Goal: Task Accomplishment & Management: Complete application form

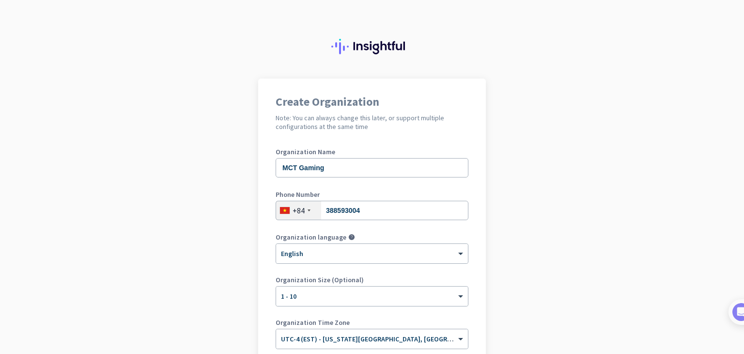
scroll to position [97, 0]
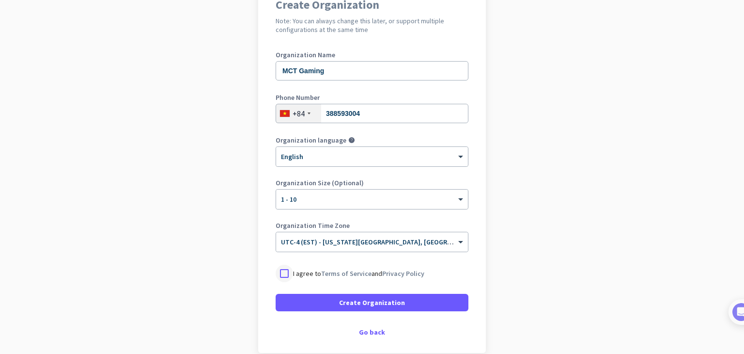
click at [280, 273] on div at bounding box center [284, 272] width 17 height 17
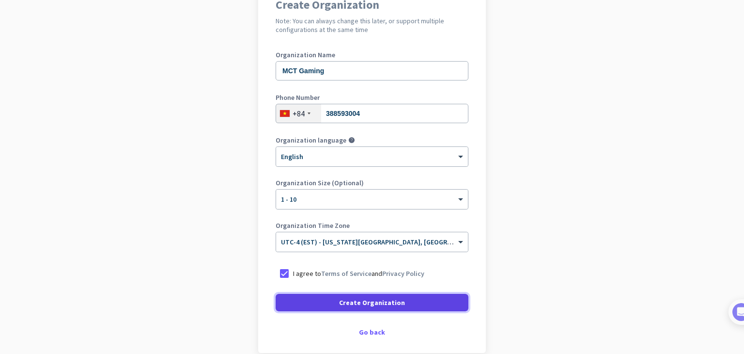
click at [296, 295] on span at bounding box center [372, 302] width 193 height 23
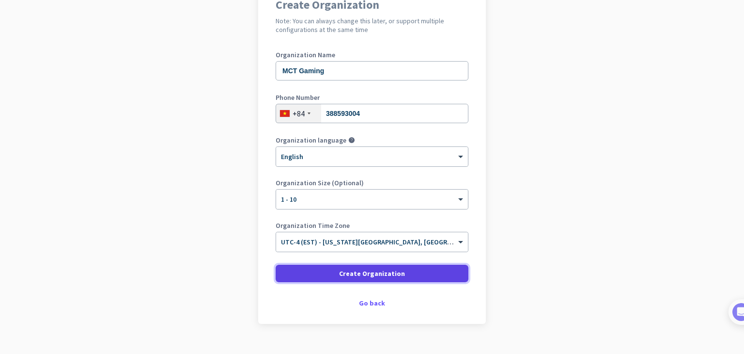
click at [331, 280] on span at bounding box center [372, 273] width 193 height 23
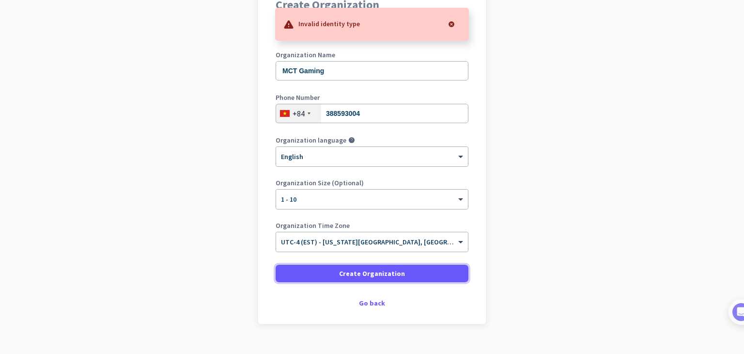
scroll to position [0, 0]
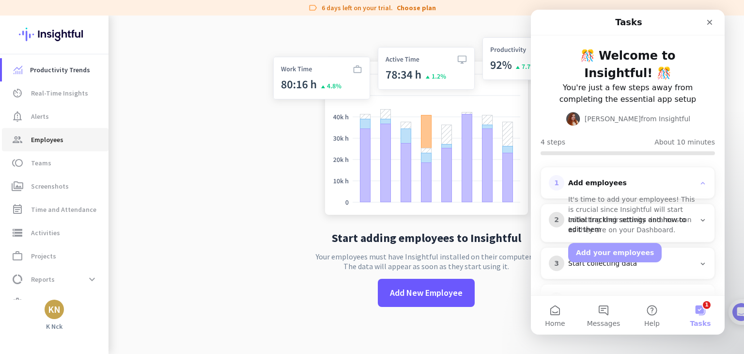
click at [57, 134] on span "Employees" at bounding box center [47, 140] width 32 height 12
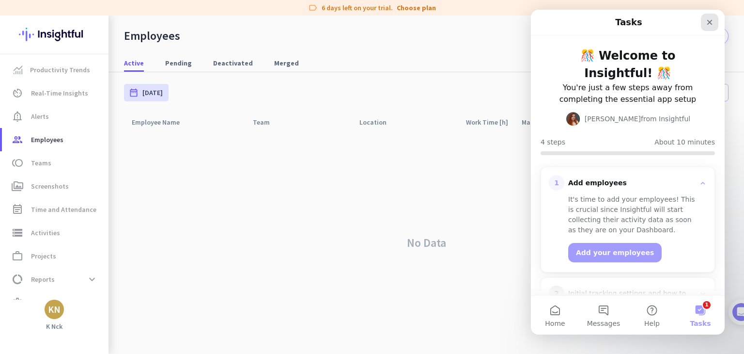
click at [713, 24] on icon "Close" at bounding box center [710, 22] width 8 height 8
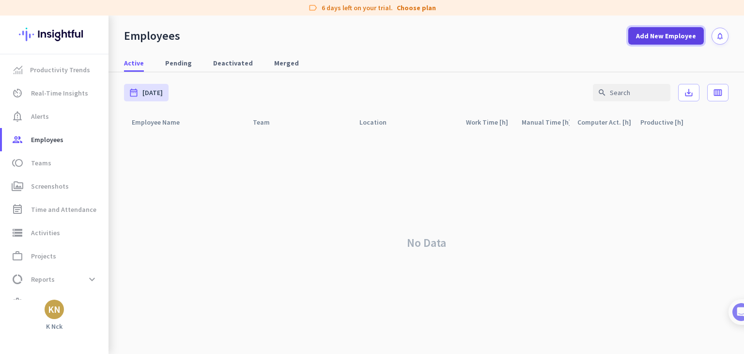
click at [655, 37] on span "Add New Employee" at bounding box center [666, 36] width 60 height 10
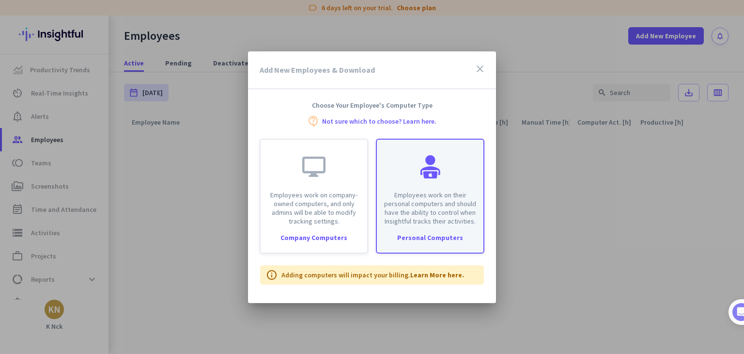
click at [466, 178] on div "Employees work on their personal computers and should have the ability to contr…" at bounding box center [430, 183] width 107 height 86
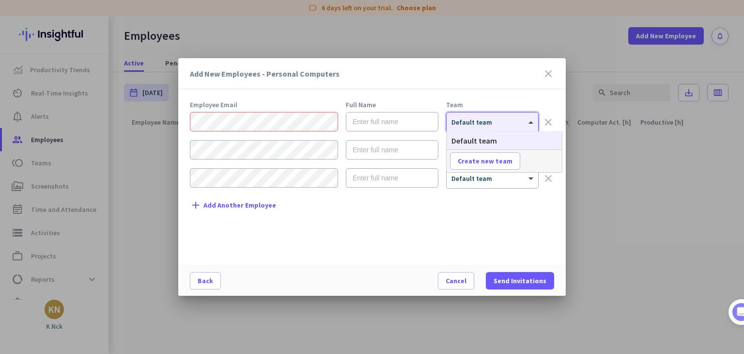
drag, startPoint x: 472, startPoint y: 114, endPoint x: 477, endPoint y: 118, distance: 5.8
click at [472, 114] on div "× Default team" at bounding box center [493, 121] width 92 height 19
click at [483, 122] on div at bounding box center [493, 119] width 92 height 8
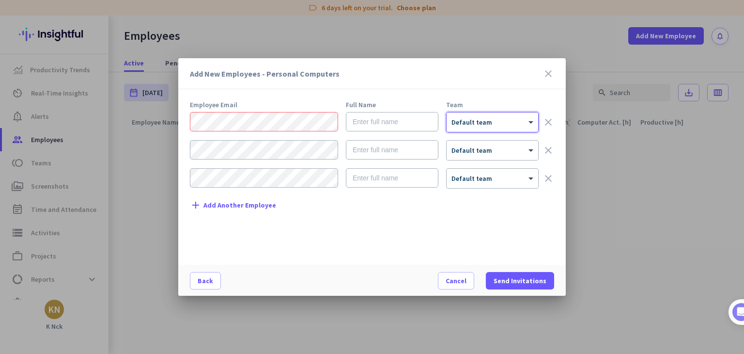
click at [531, 58] on div "Add New Employees - Personal Computers close" at bounding box center [372, 73] width 388 height 31
click at [548, 70] on icon "close" at bounding box center [549, 74] width 12 height 12
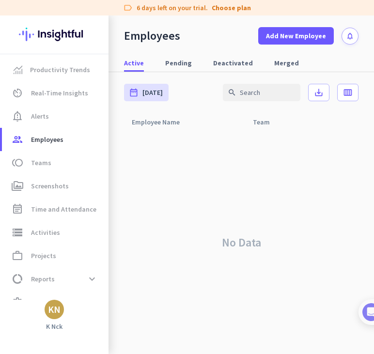
click at [275, 215] on div "No Data" at bounding box center [241, 242] width 234 height 223
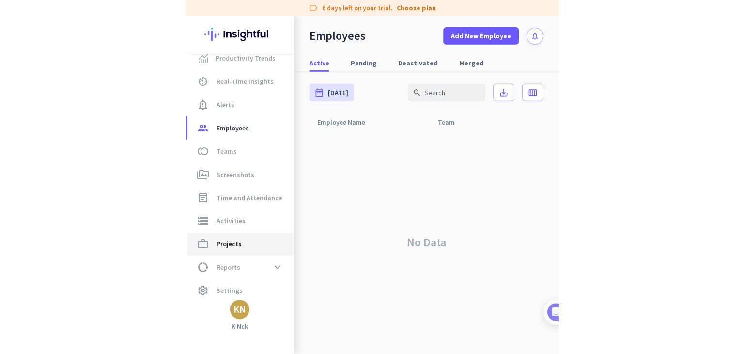
scroll to position [17, 0]
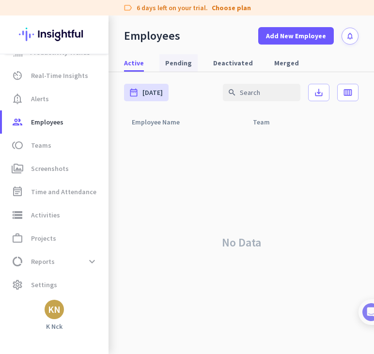
click at [173, 66] on span "Pending" at bounding box center [178, 63] width 27 height 10
click at [124, 63] on span "Active" at bounding box center [134, 63] width 20 height 10
click at [271, 220] on div "No Data" at bounding box center [241, 242] width 234 height 223
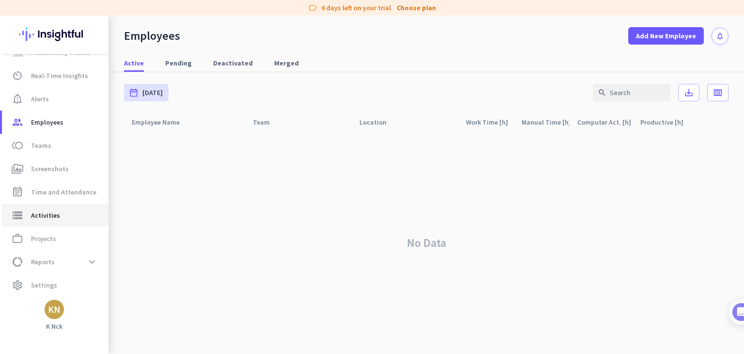
scroll to position [18, 0]
click at [33, 281] on span "Settings" at bounding box center [44, 284] width 26 height 12
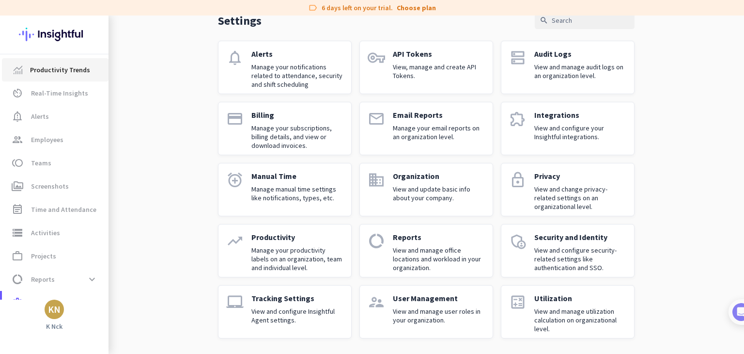
click at [70, 70] on span "Productivity Trends" at bounding box center [60, 70] width 60 height 12
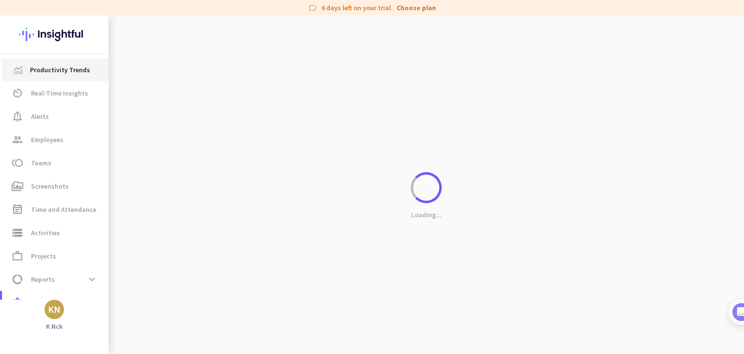
scroll to position [16, 0]
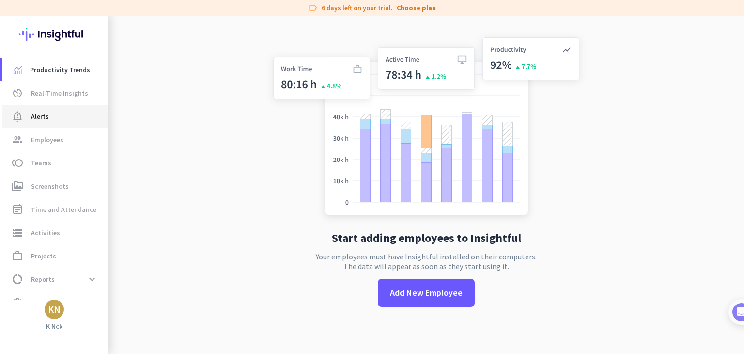
click at [62, 112] on span "notification_important Alerts" at bounding box center [55, 116] width 91 height 12
click at [57, 135] on span "Employees" at bounding box center [47, 140] width 32 height 12
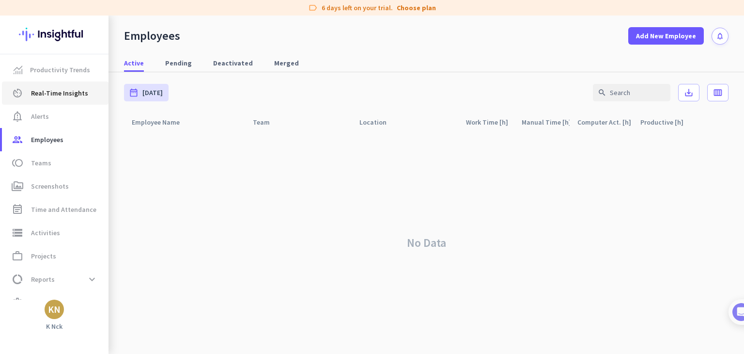
click at [67, 104] on link "av_timer Real-Time Insights" at bounding box center [55, 92] width 107 height 23
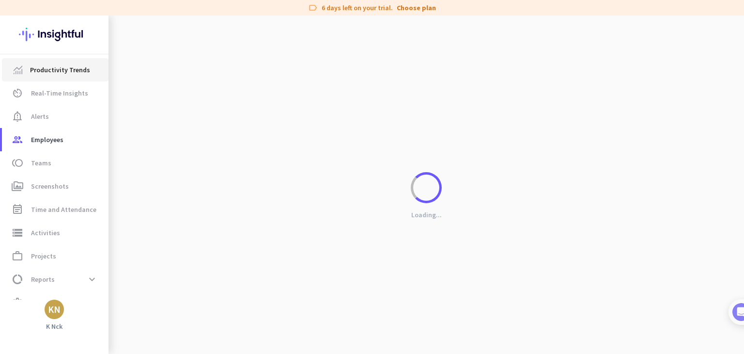
click at [65, 77] on link "Productivity Trends" at bounding box center [55, 69] width 107 height 23
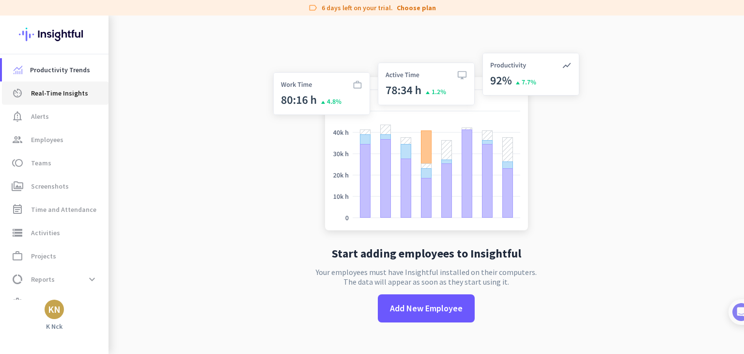
click at [71, 93] on span "Real-Time Insights" at bounding box center [59, 93] width 57 height 12
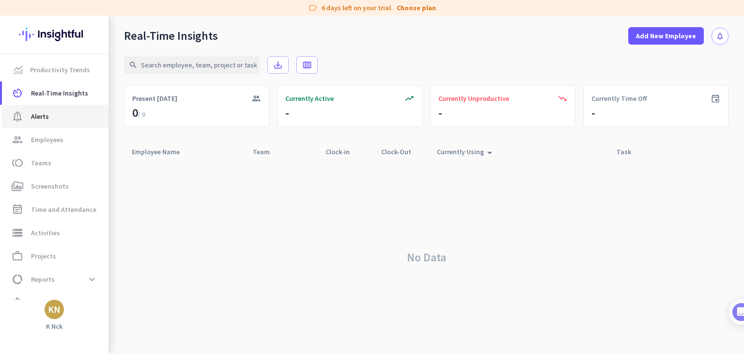
click at [54, 113] on span "notification_important Alerts" at bounding box center [55, 116] width 91 height 12
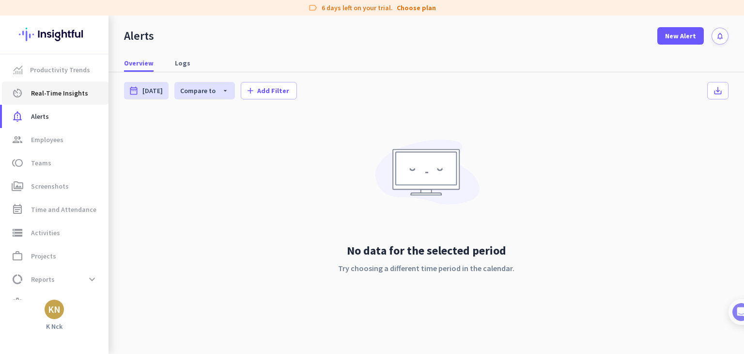
click at [56, 94] on span "Real-Time Insights" at bounding box center [59, 93] width 57 height 12
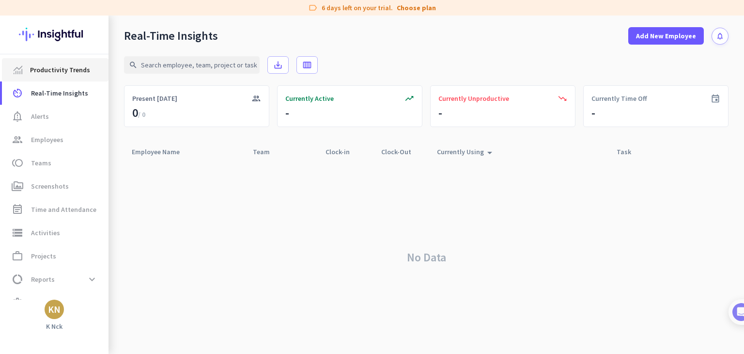
click at [66, 64] on span "Productivity Trends" at bounding box center [60, 70] width 60 height 12
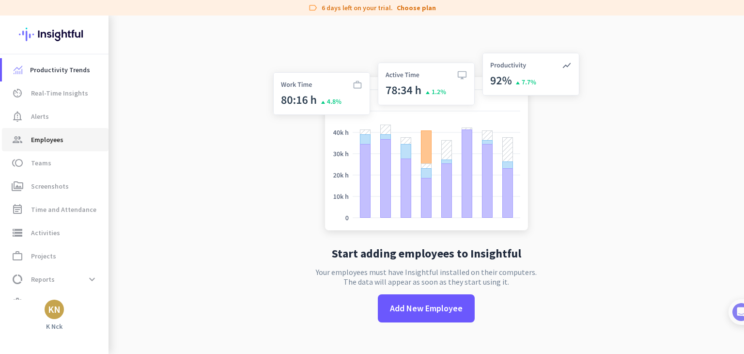
click at [61, 140] on span "Employees" at bounding box center [47, 140] width 32 height 12
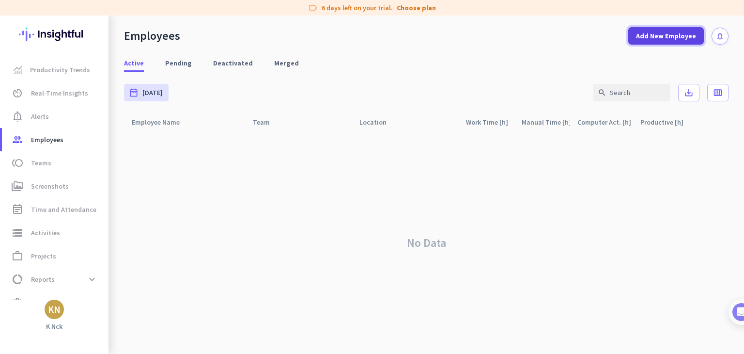
click at [682, 30] on span at bounding box center [666, 35] width 76 height 23
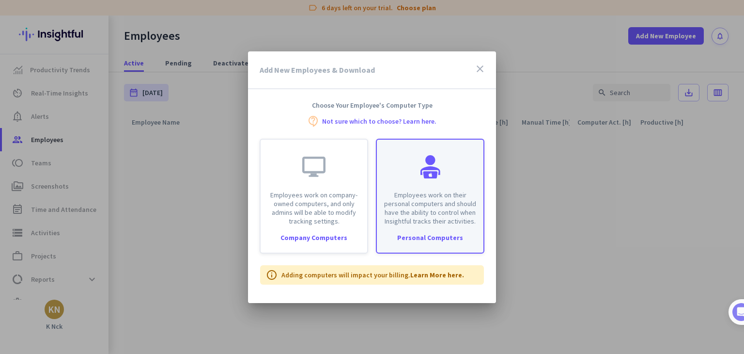
click at [436, 198] on p "Employees work on their personal computers and should have the ability to contr…" at bounding box center [430, 207] width 95 height 35
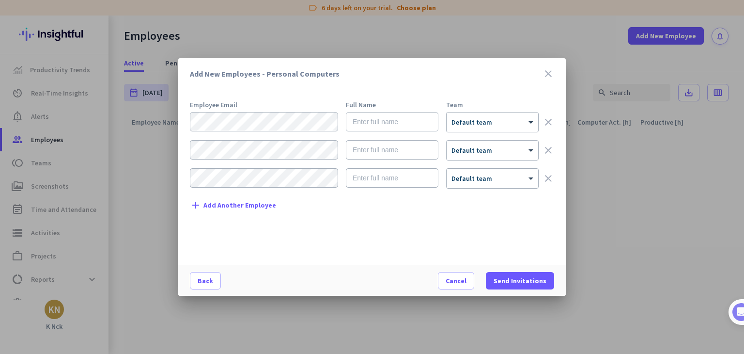
click at [259, 132] on form "× Default team clear × Default team clear × Default team clear" at bounding box center [372, 154] width 364 height 84
click at [361, 123] on input "text" at bounding box center [392, 121] width 93 height 19
type input "m"
type input "[PERSON_NAME] [PERSON_NAME]"
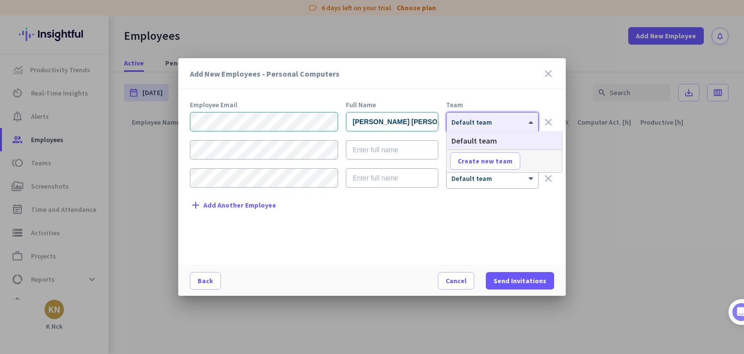
click at [510, 122] on div at bounding box center [493, 119] width 92 height 8
click at [503, 123] on div at bounding box center [493, 119] width 92 height 8
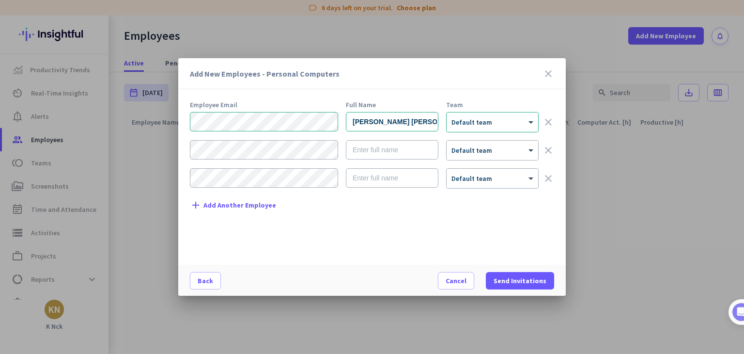
click at [410, 258] on mat-dialog-content "Employee Email Full Name Team [PERSON_NAME] [PERSON_NAME] × Default team clear …" at bounding box center [372, 182] width 388 height 163
click at [521, 278] on span "Send Invitations" at bounding box center [520, 281] width 53 height 10
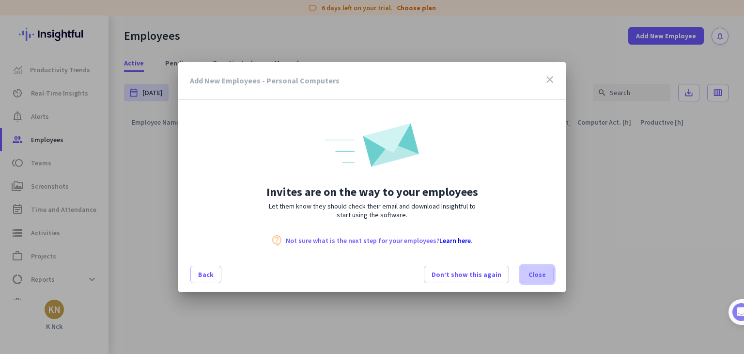
click at [542, 270] on span "Close" at bounding box center [536, 274] width 17 height 10
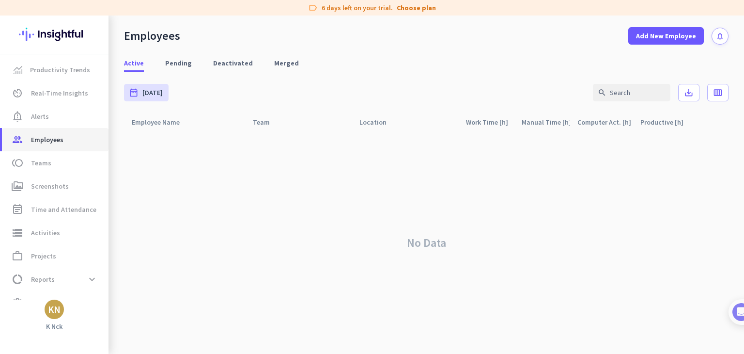
click at [38, 140] on span "Employees" at bounding box center [47, 140] width 32 height 12
click at [42, 123] on link "notification_important Alerts" at bounding box center [55, 116] width 107 height 23
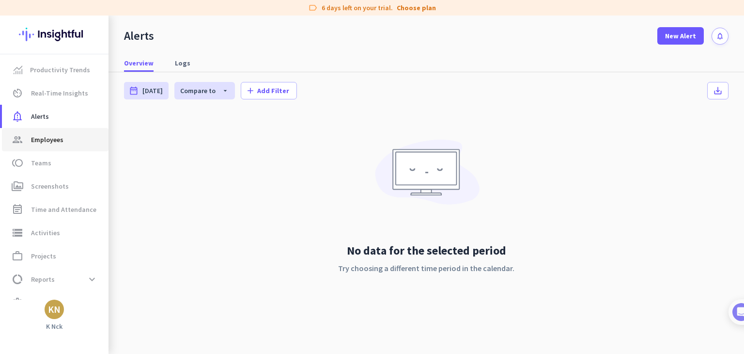
click at [38, 139] on span "Employees" at bounding box center [47, 140] width 32 height 12
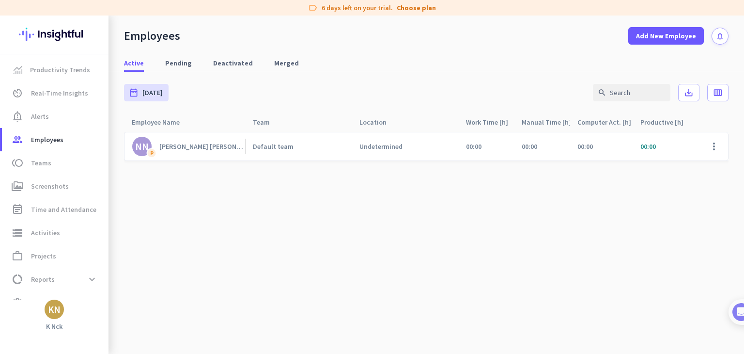
click at [221, 146] on link "NN P [PERSON_NAME] [PERSON_NAME]" at bounding box center [188, 146] width 113 height 19
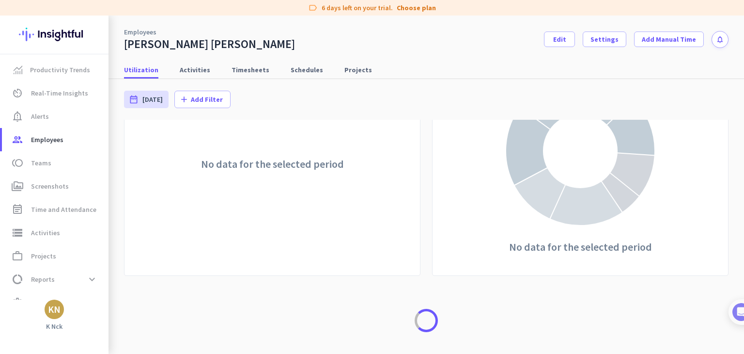
scroll to position [436, 0]
